Goal: Task Accomplishment & Management: Use online tool/utility

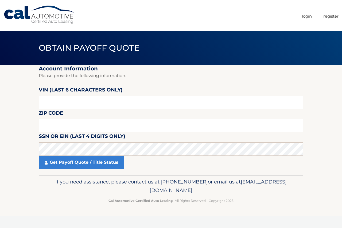
click at [54, 103] on input "text" at bounding box center [171, 102] width 264 height 13
click at [63, 105] on input "text" at bounding box center [171, 102] width 264 height 13
type input "540951"
click at [55, 126] on input "text" at bounding box center [171, 125] width 264 height 13
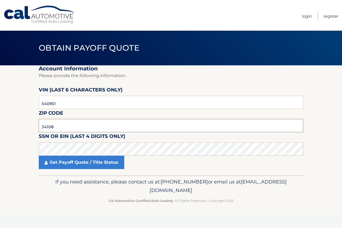
type input "34108"
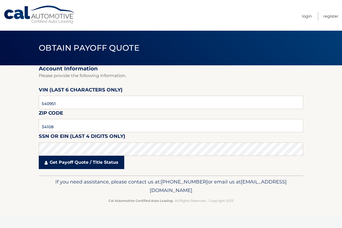
click at [72, 162] on link "Get Payoff Quote / Title Status" at bounding box center [81, 162] width 85 height 13
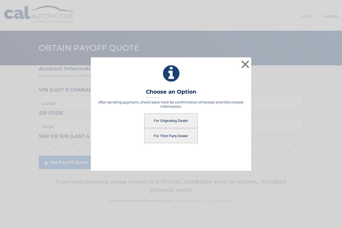
click at [174, 134] on button "For Third Party Dealer" at bounding box center [170, 136] width 53 height 15
click at [171, 136] on button "For Third Party Dealer" at bounding box center [170, 136] width 53 height 15
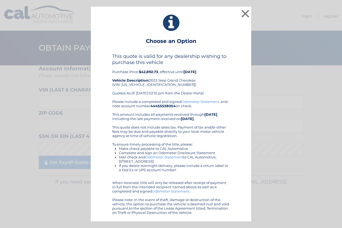
click at [144, 85] on div "This quote is valid for any dealership wishing to purchase this vehicle Purchas…" at bounding box center [170, 76] width 117 height 46
copy div "[US_VEHICLE_IDENTIFICATION_NUMBER]"
click at [229, 81] on div "This quote is valid for any dealership wishing to purchase this vehicle Purchas…" at bounding box center [170, 76] width 117 height 46
click at [244, 14] on button "×" at bounding box center [245, 13] width 11 height 11
